Goal: Find specific page/section: Find specific page/section

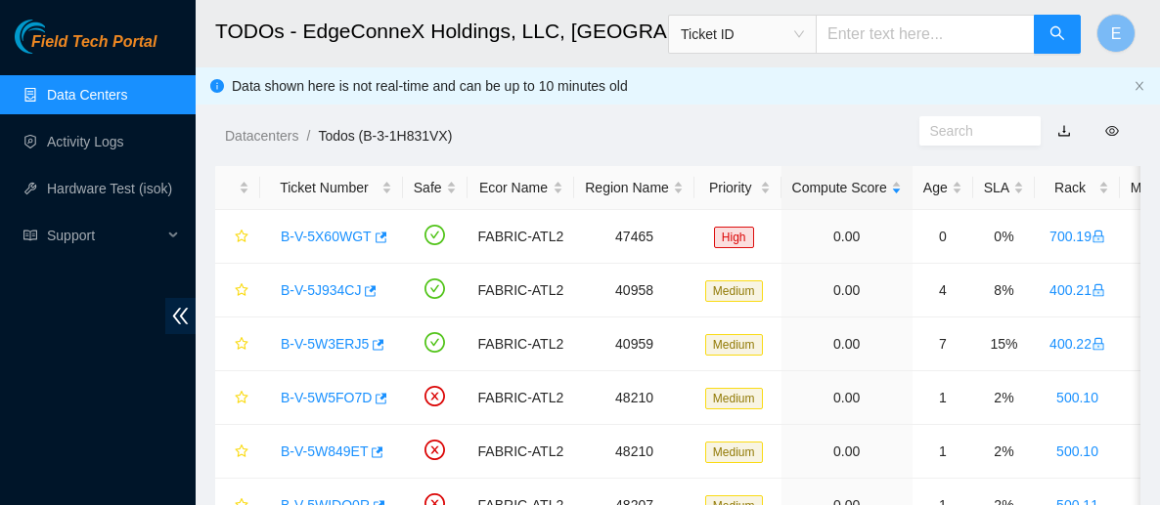
scroll to position [244, 0]
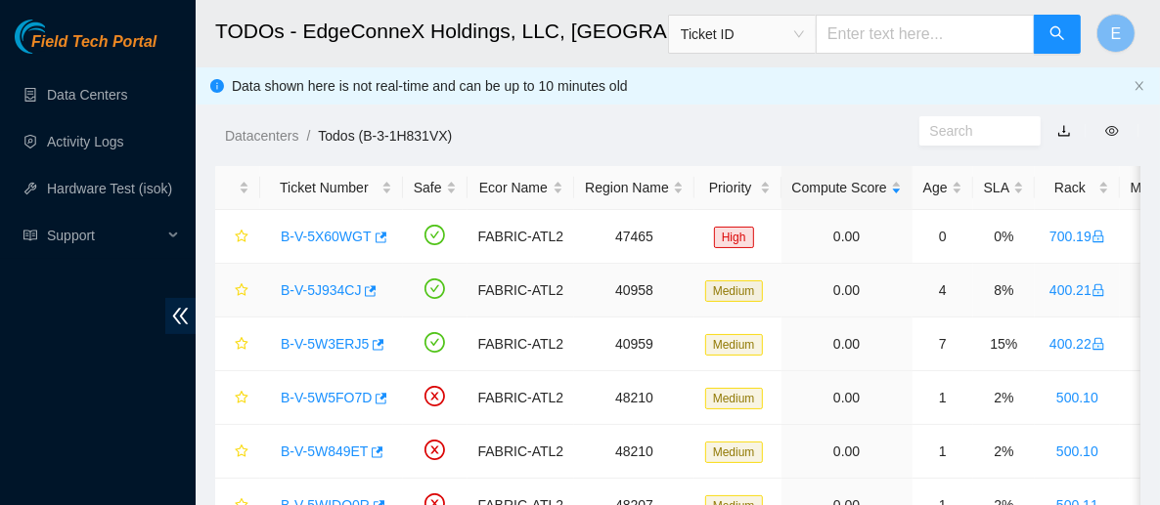
scroll to position [13, 0]
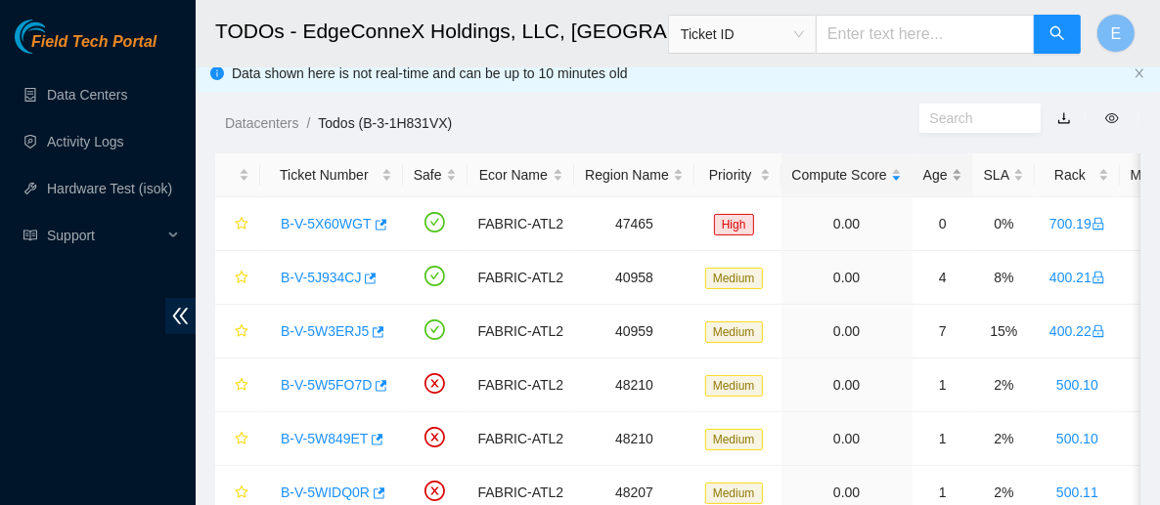
click at [923, 175] on div "Age" at bounding box center [942, 175] width 39 height 22
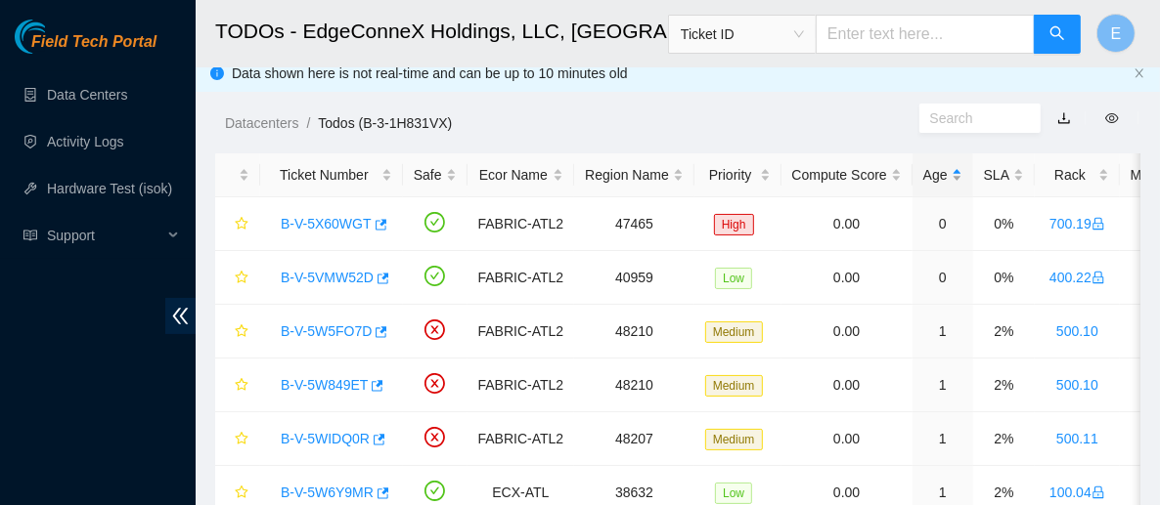
click at [923, 175] on div "Age" at bounding box center [942, 175] width 39 height 22
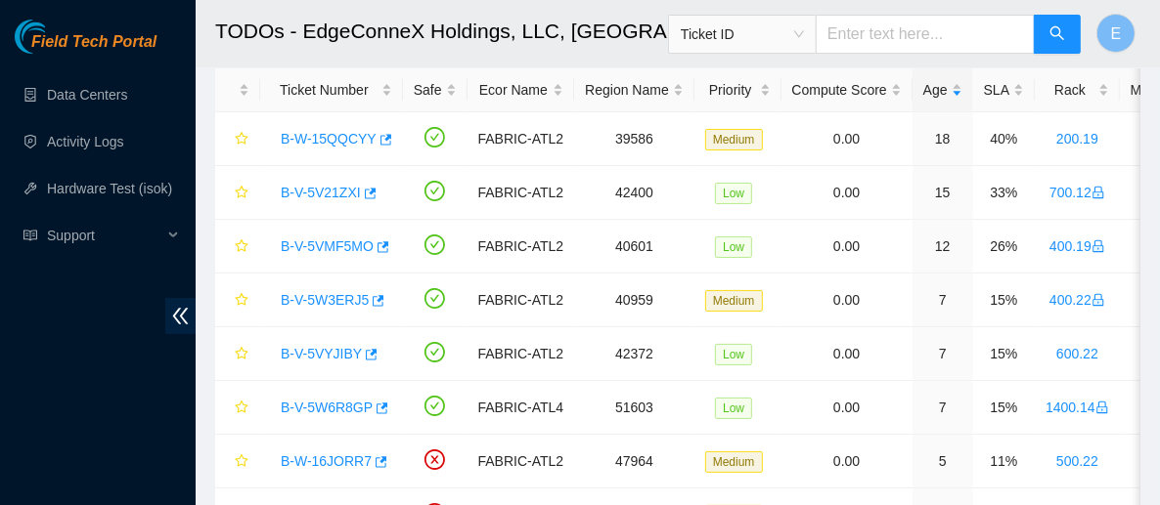
scroll to position [0, 0]
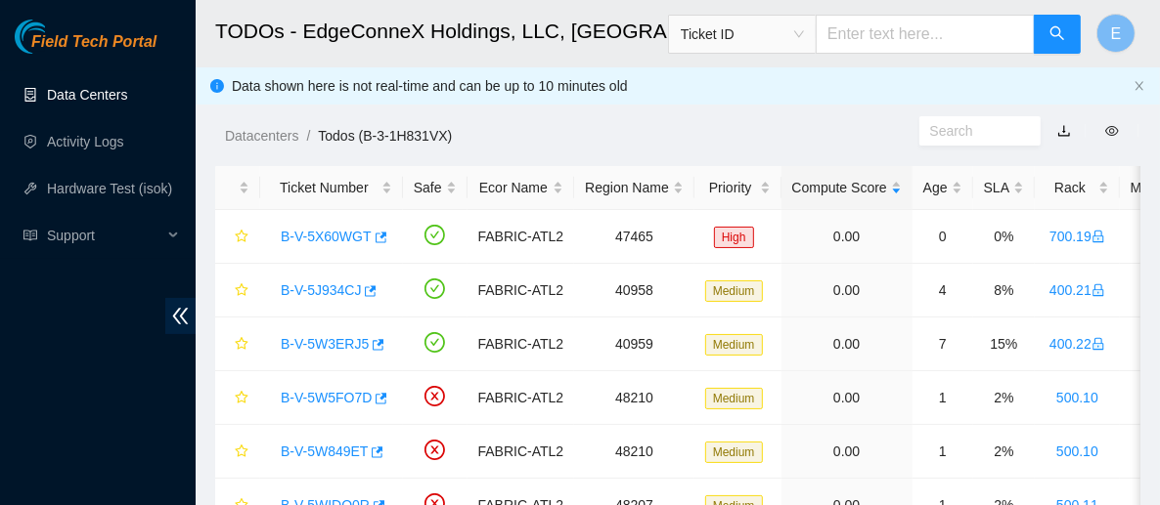
click at [127, 100] on link "Data Centers" at bounding box center [87, 95] width 80 height 16
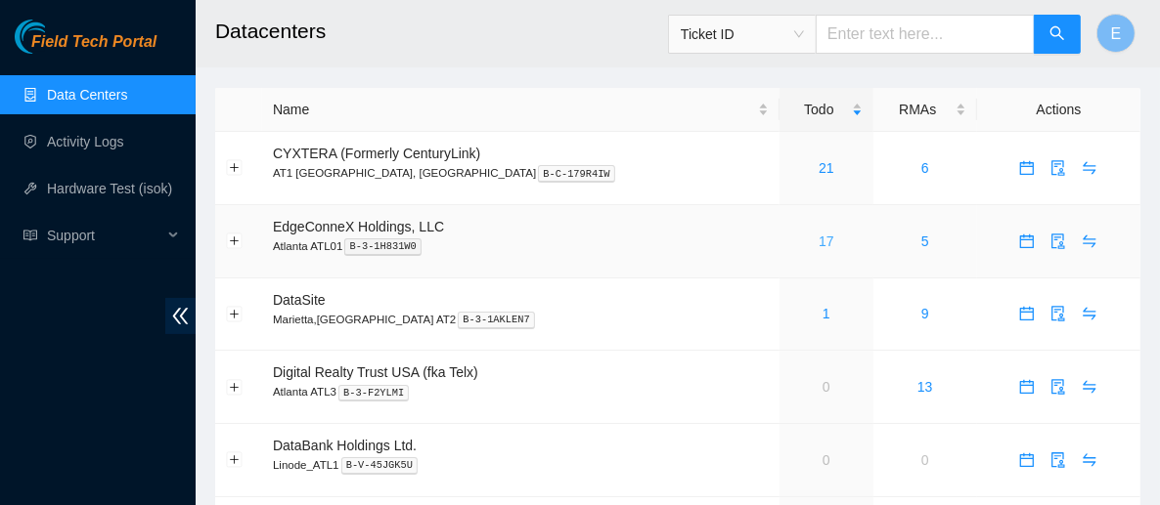
click at [818, 235] on link "17" at bounding box center [826, 242] width 16 height 16
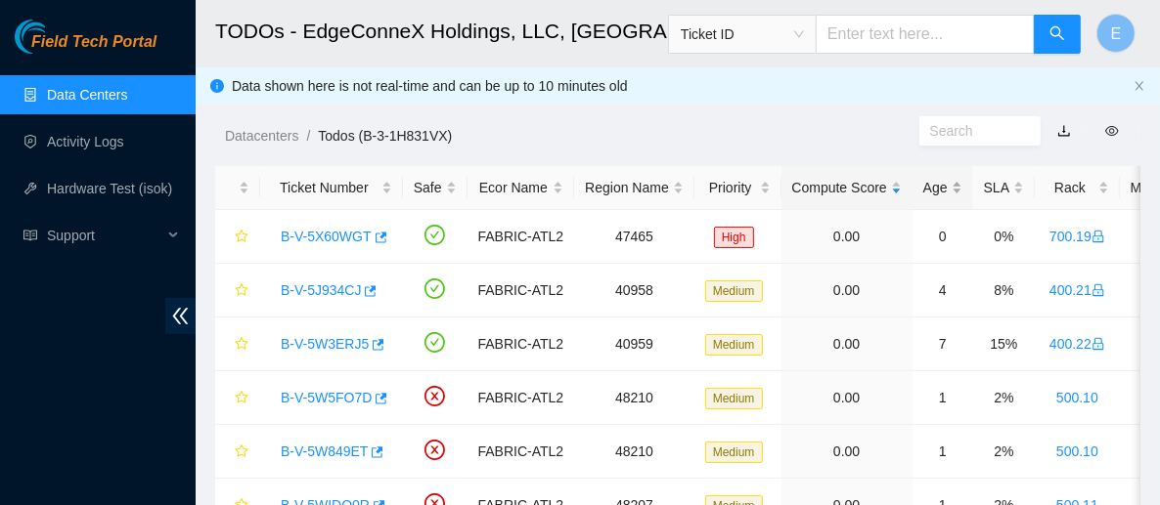
click at [929, 186] on div "Age" at bounding box center [942, 188] width 39 height 22
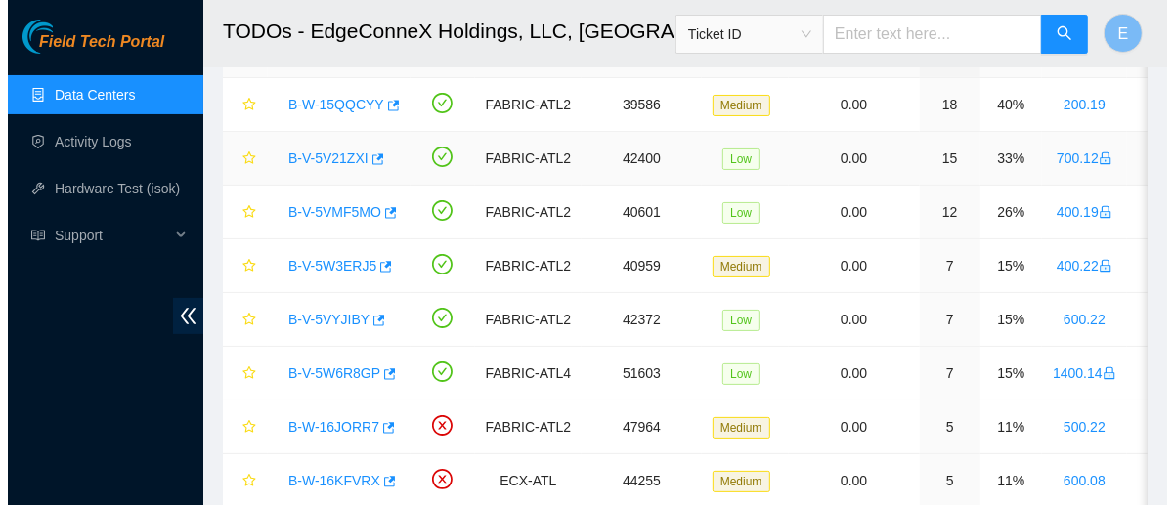
scroll to position [133, 0]
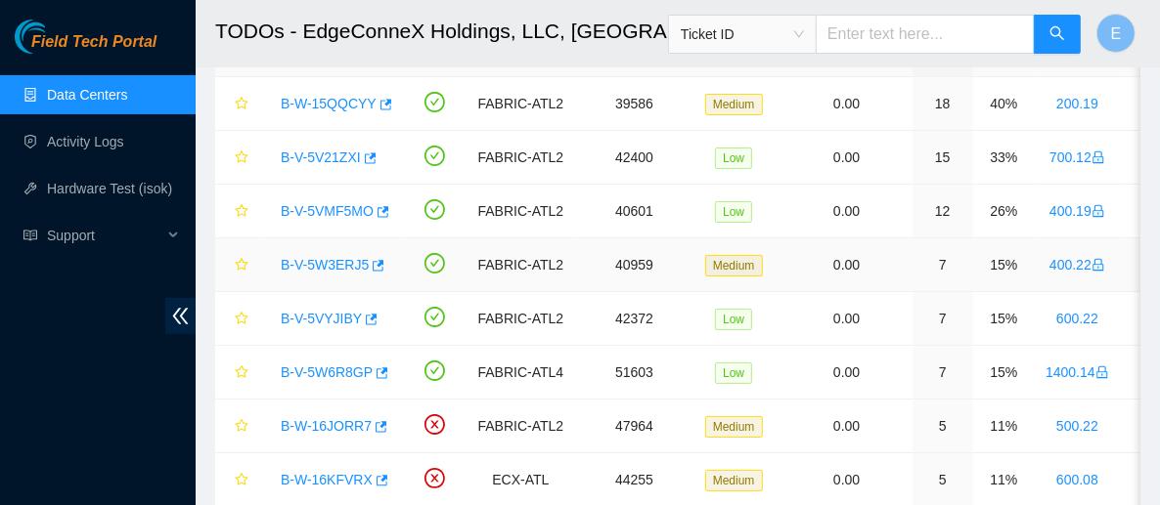
click at [342, 264] on link "B-V-5W3ERJ5" at bounding box center [325, 265] width 88 height 16
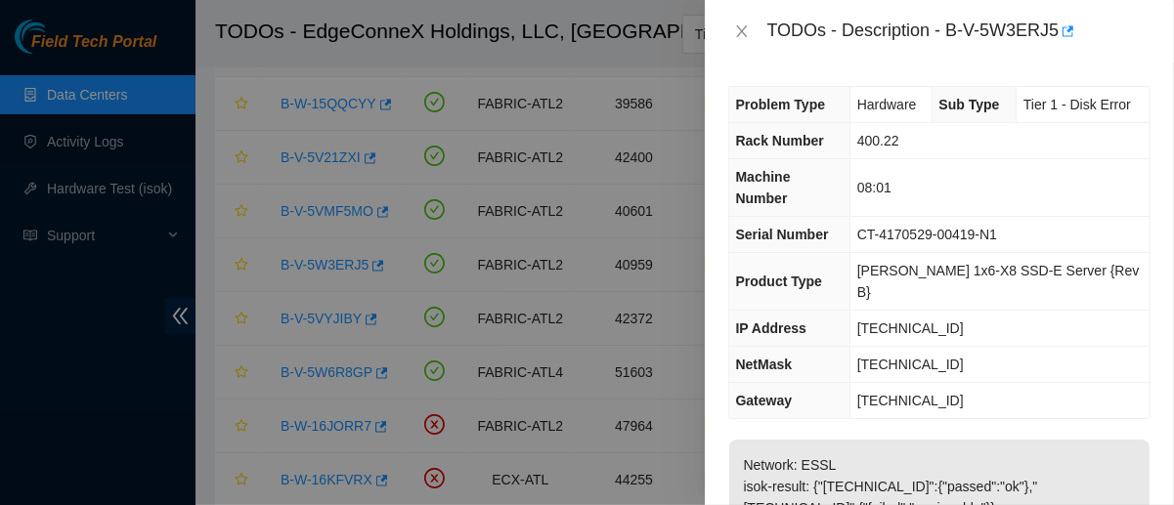
scroll to position [1, 0]
click at [1064, 31] on icon "button" at bounding box center [1067, 31] width 14 height 14
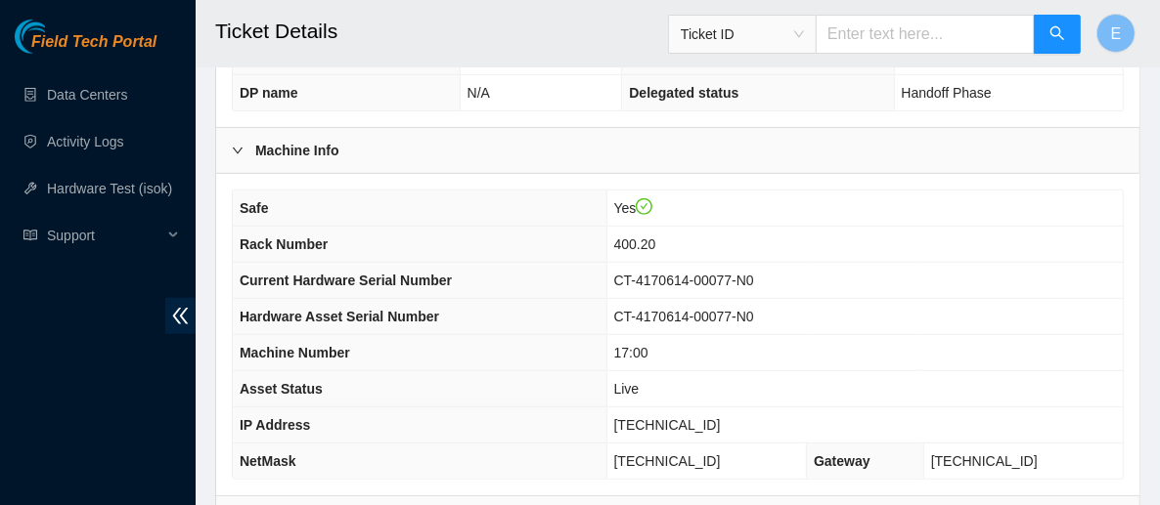
scroll to position [671, 0]
